Goal: Transaction & Acquisition: Purchase product/service

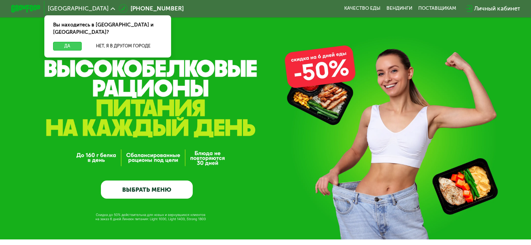
click at [66, 42] on button "Да" at bounding box center [67, 46] width 28 height 9
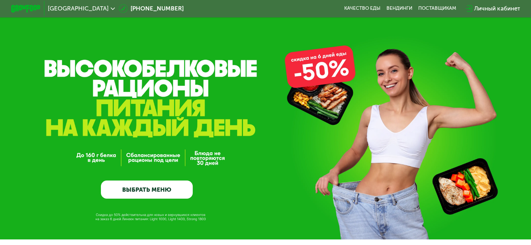
click at [159, 190] on link "ВЫБРАТЬ МЕНЮ" at bounding box center [147, 190] width 92 height 19
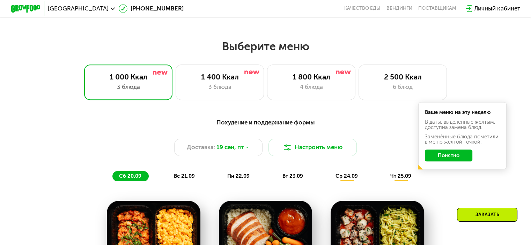
scroll to position [423, 0]
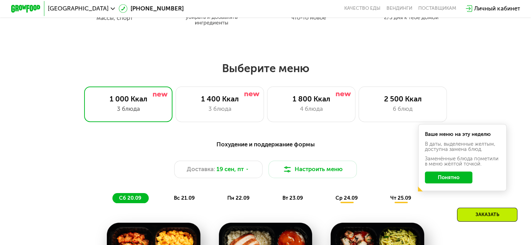
click at [458, 179] on button "Понятно" at bounding box center [448, 178] width 47 height 12
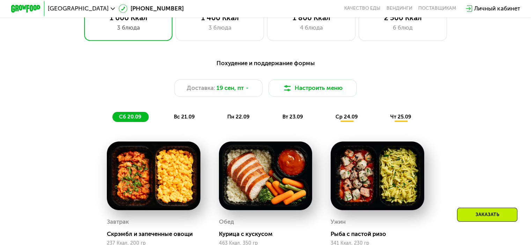
scroll to position [493, 0]
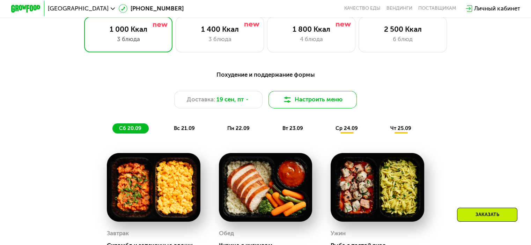
click at [331, 103] on button "Настроить меню" at bounding box center [312, 100] width 89 height 18
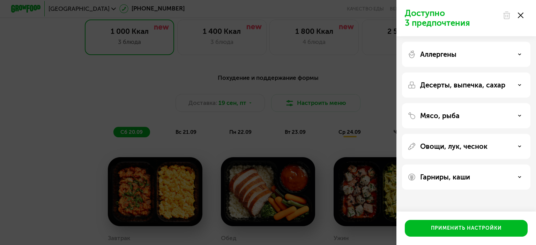
click at [520, 15] on icon at bounding box center [521, 16] width 6 height 6
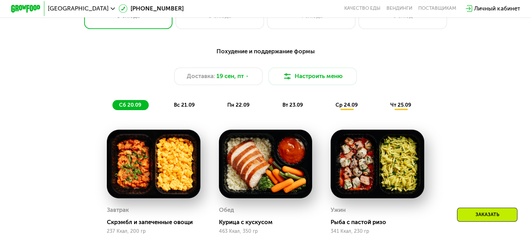
scroll to position [469, 0]
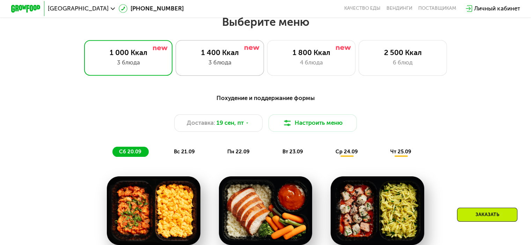
click at [229, 63] on div "3 блюда" at bounding box center [219, 62] width 73 height 9
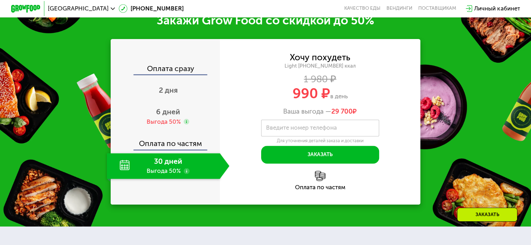
scroll to position [888, 0]
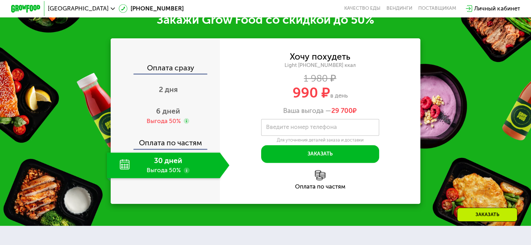
click at [230, 100] on div "990 ₽ в день" at bounding box center [320, 93] width 201 height 14
click at [172, 128] on div "6 дней Выгода 50%" at bounding box center [168, 116] width 123 height 26
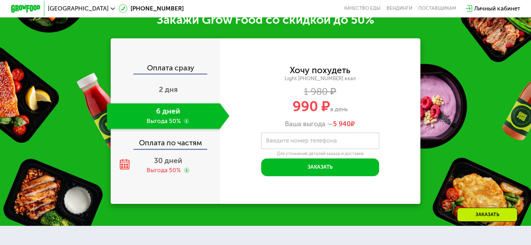
click at [251, 171] on div "Хочу похудеть Light [PHONE_NUMBER] ккал 1 980 ₽ 990 ₽ в день Ваша выгода — 5 94…" at bounding box center [320, 121] width 201 height 110
click at [167, 165] on span "30 дней" at bounding box center [168, 160] width 28 height 9
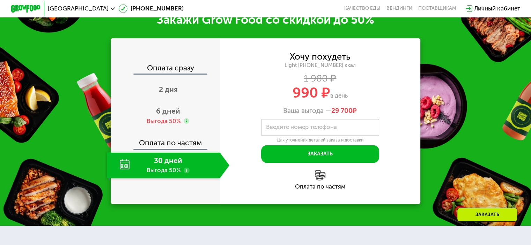
click at [251, 190] on div "Оплата по частям" at bounding box center [320, 187] width 201 height 6
click at [179, 74] on div "Оплата сразу" at bounding box center [165, 68] width 109 height 9
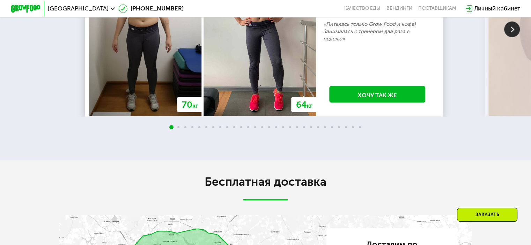
scroll to position [1494, 0]
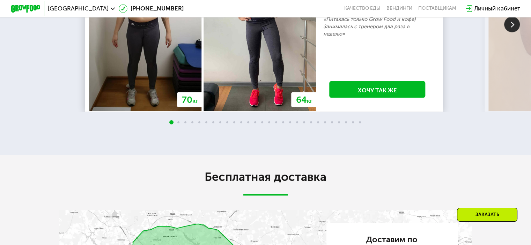
drag, startPoint x: 70, startPoint y: 137, endPoint x: 59, endPoint y: 152, distance: 19.0
click at [59, 153] on div "70 кг 64 кг -6 кг [PERSON_NAME], 31 год 3 месяца линейка Fit, Super Fit «Питала…" at bounding box center [265, 25] width 531 height 260
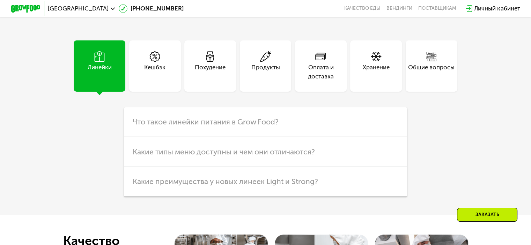
scroll to position [1959, 0]
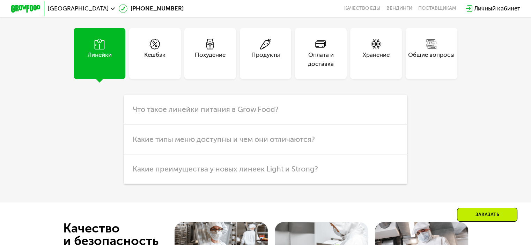
click at [99, 80] on div "Линейки" at bounding box center [100, 54] width 52 height 52
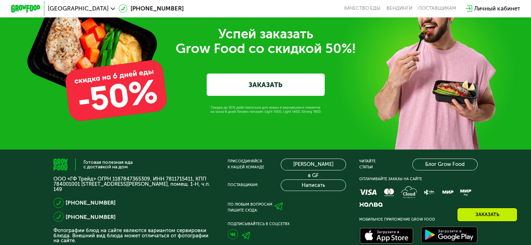
scroll to position [2308, 0]
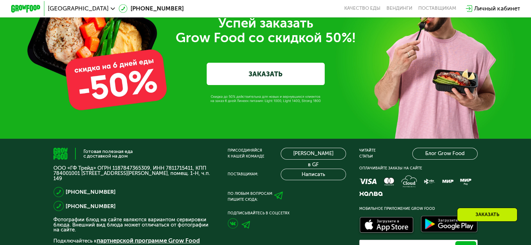
click at [273, 85] on link "ЗАКАЗАТЬ" at bounding box center [266, 74] width 118 height 22
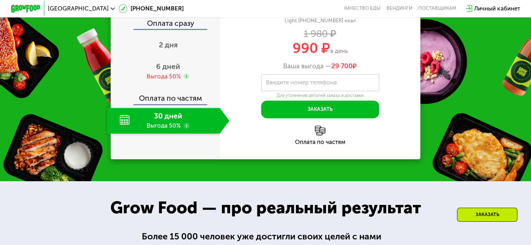
scroll to position [941, 0]
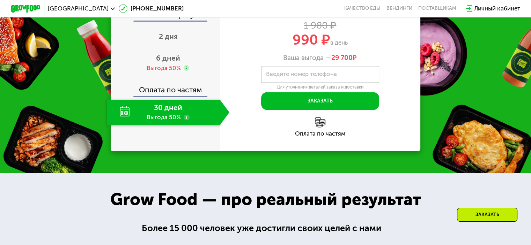
click at [323, 128] on img at bounding box center [320, 122] width 10 height 10
click at [320, 137] on div "Оплата по частям" at bounding box center [320, 134] width 201 height 6
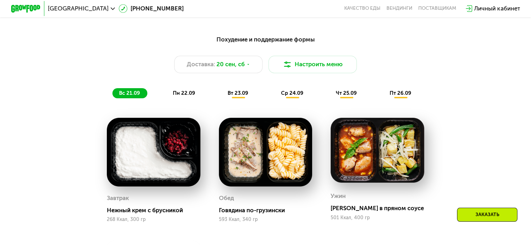
scroll to position [429, 0]
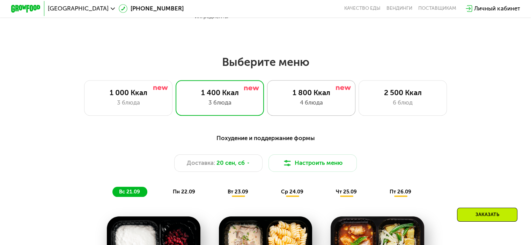
click at [284, 94] on div "1 800 Ккал" at bounding box center [311, 92] width 73 height 9
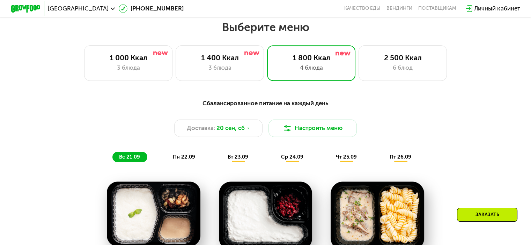
scroll to position [459, 0]
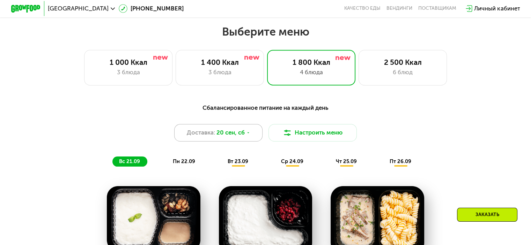
click at [234, 137] on span "20 сен, сб" at bounding box center [230, 132] width 28 height 9
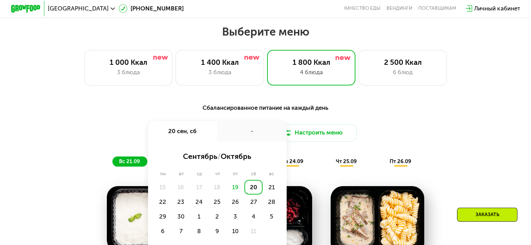
click at [197, 91] on div "Выберите меню 1 000 Ккал 3 блюда 1 400 Ккал 3 блюда 1 800 Ккал 4 блюда 2 500 Кк…" at bounding box center [265, 242] width 531 height 435
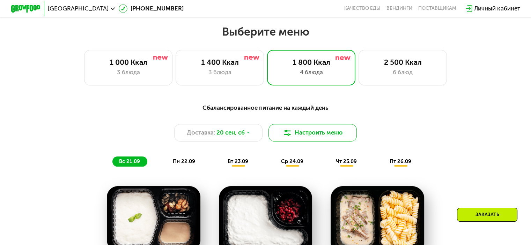
click at [325, 131] on button "Настроить меню" at bounding box center [312, 133] width 89 height 18
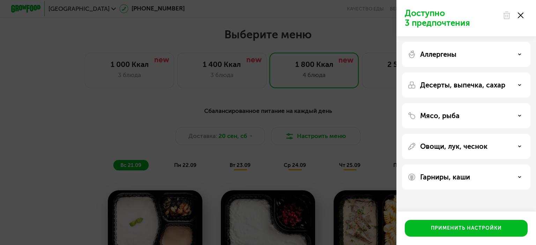
click at [528, 14] on div "Доступно 3 предпочтения" at bounding box center [467, 18] width 140 height 36
click at [518, 16] on icon at bounding box center [521, 16] width 6 height 6
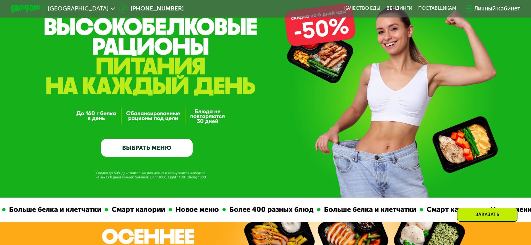
scroll to position [17, 0]
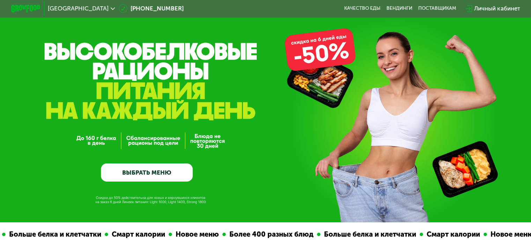
click at [142, 167] on link "ВЫБРАТЬ МЕНЮ" at bounding box center [147, 173] width 92 height 19
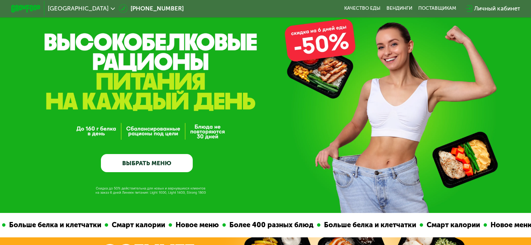
scroll to position [0, 0]
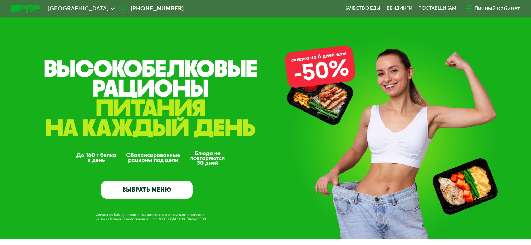
click at [401, 8] on link "Вендинги" at bounding box center [400, 9] width 26 height 6
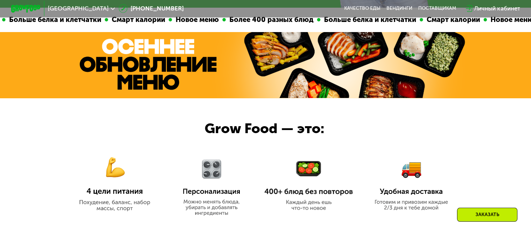
scroll to position [233, 0]
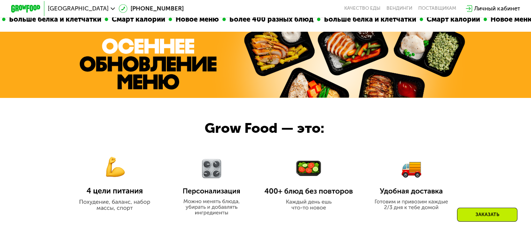
click at [479, 217] on div "Заказать" at bounding box center [487, 215] width 60 height 14
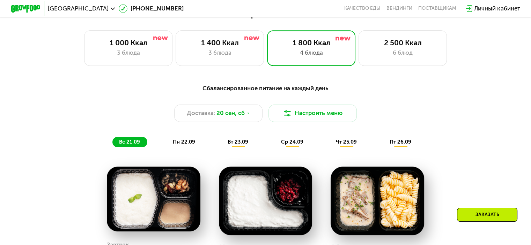
scroll to position [461, 0]
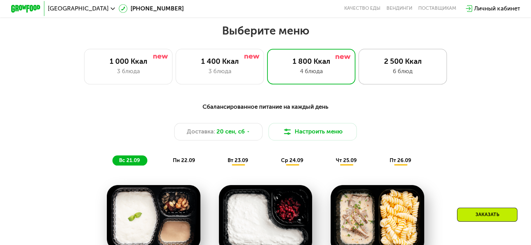
drag, startPoint x: 399, startPoint y: 65, endPoint x: 389, endPoint y: 71, distance: 12.2
click at [397, 66] on div "2 500 Ккал" at bounding box center [402, 61] width 73 height 9
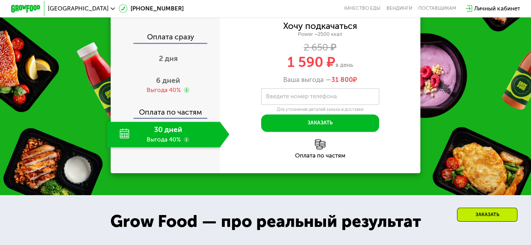
scroll to position [1019, 0]
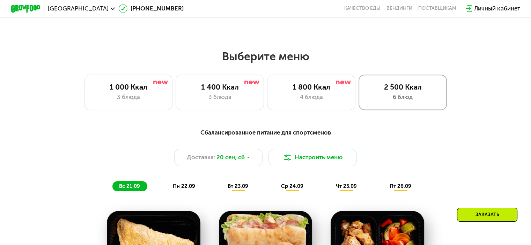
scroll to position [391, 0]
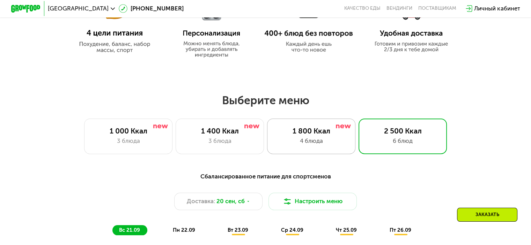
click at [316, 126] on div "1 800 Ккал 4 блюда" at bounding box center [311, 136] width 89 height 35
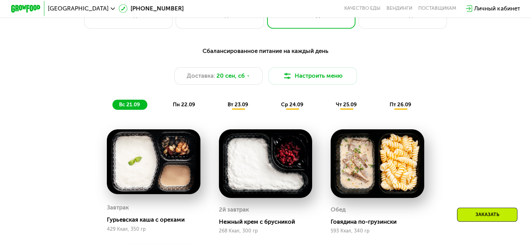
scroll to position [484, 0]
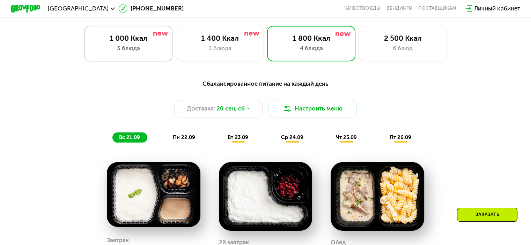
click at [124, 51] on div "3 блюда" at bounding box center [128, 48] width 73 height 9
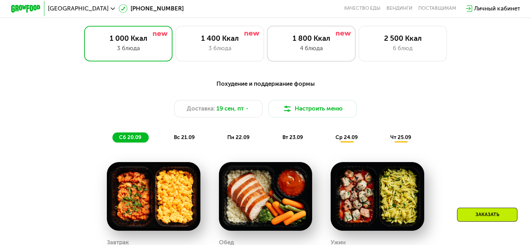
click at [293, 51] on div "4 блюда" at bounding box center [311, 48] width 73 height 9
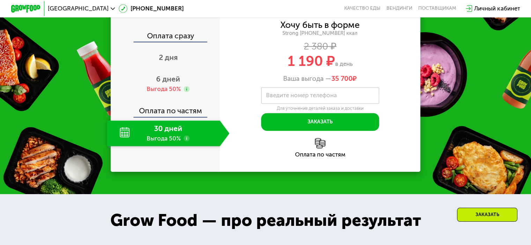
scroll to position [949, 0]
